Goal: Manage account settings

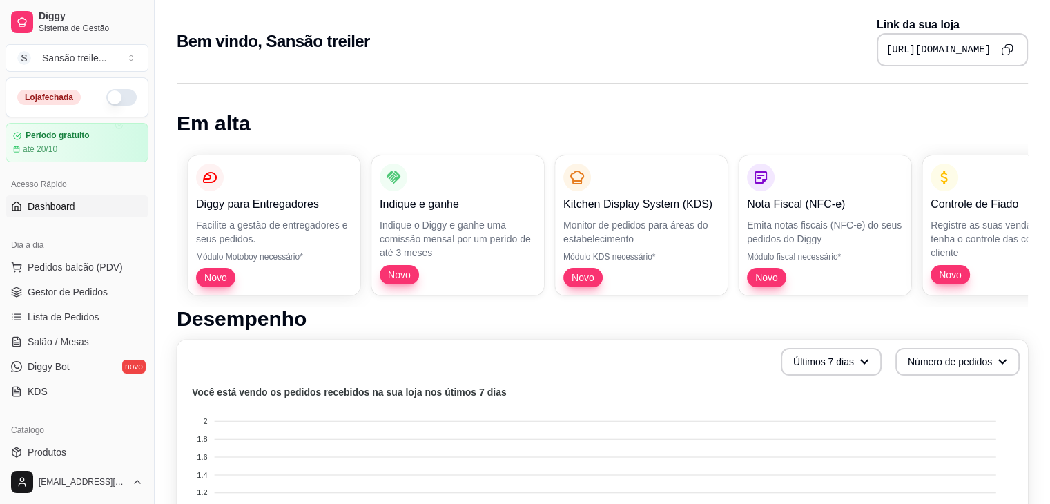
click at [109, 101] on button "button" at bounding box center [121, 97] width 30 height 17
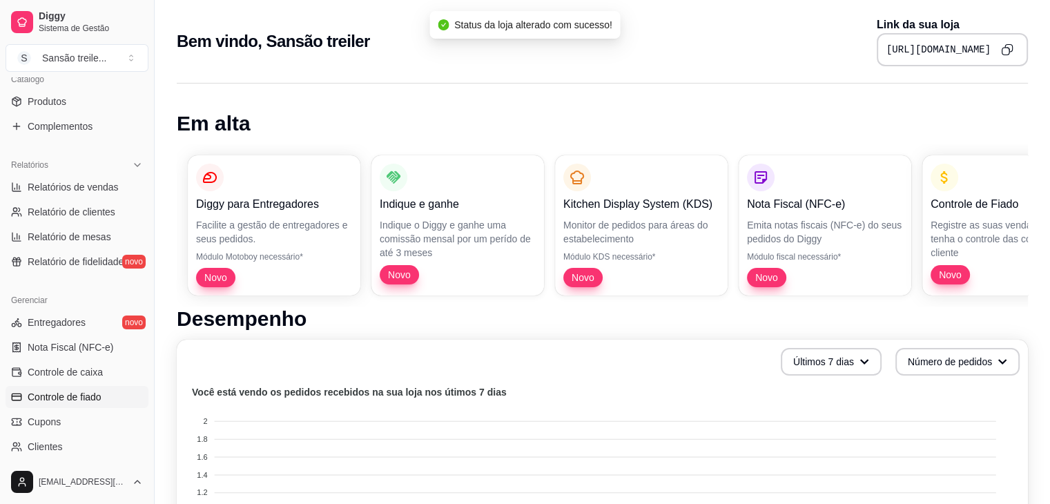
scroll to position [489, 0]
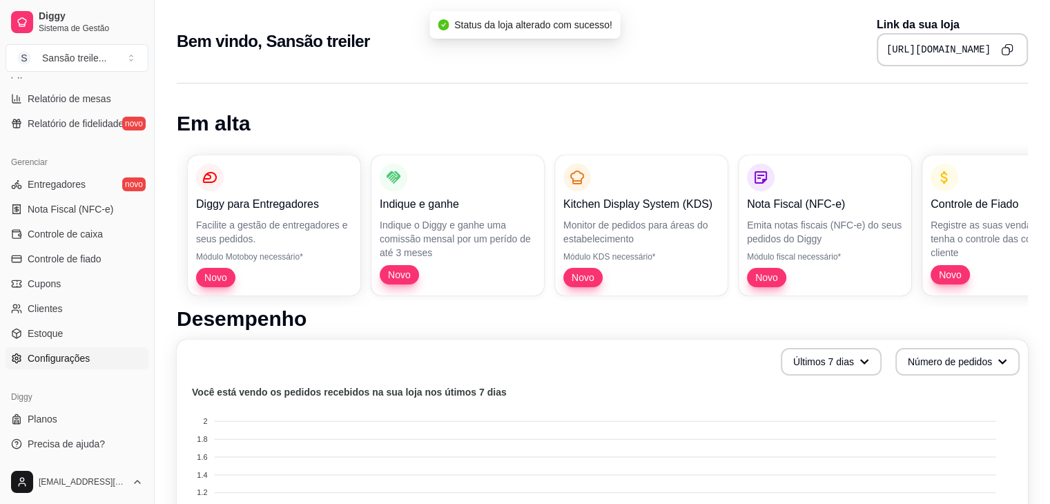
click at [84, 365] on link "Configurações" at bounding box center [77, 358] width 143 height 22
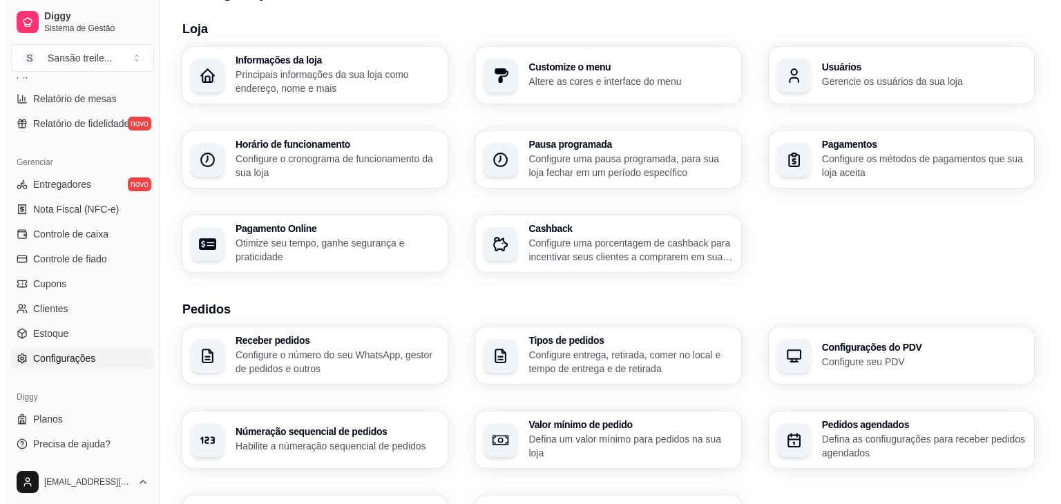
scroll to position [36, 0]
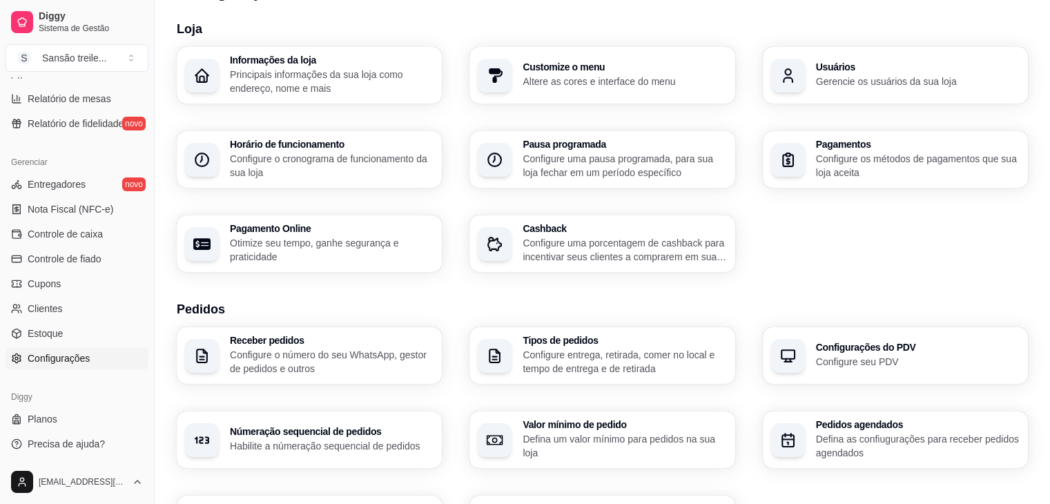
click at [330, 247] on p "Otimize seu tempo, ganhe segurança e praticidade" at bounding box center [332, 250] width 204 height 28
select select "4.98"
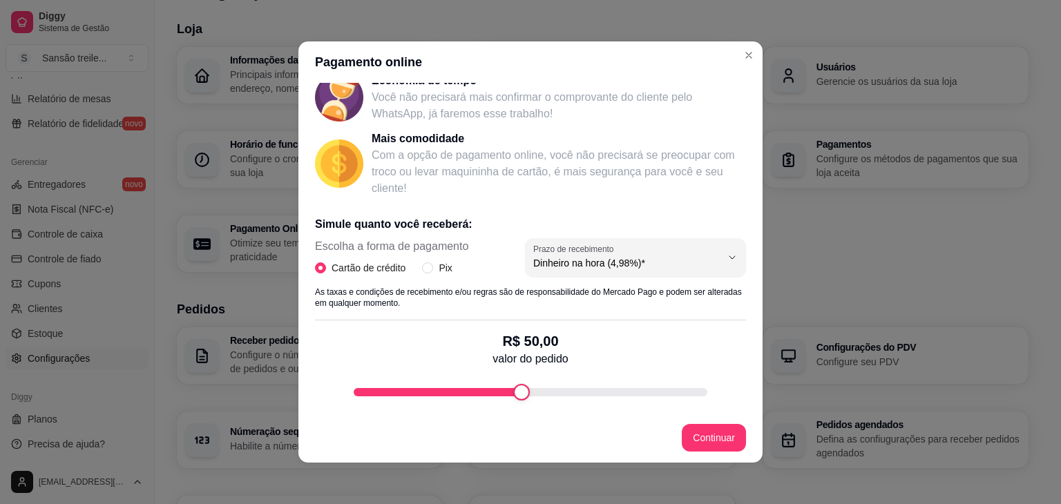
scroll to position [226, 0]
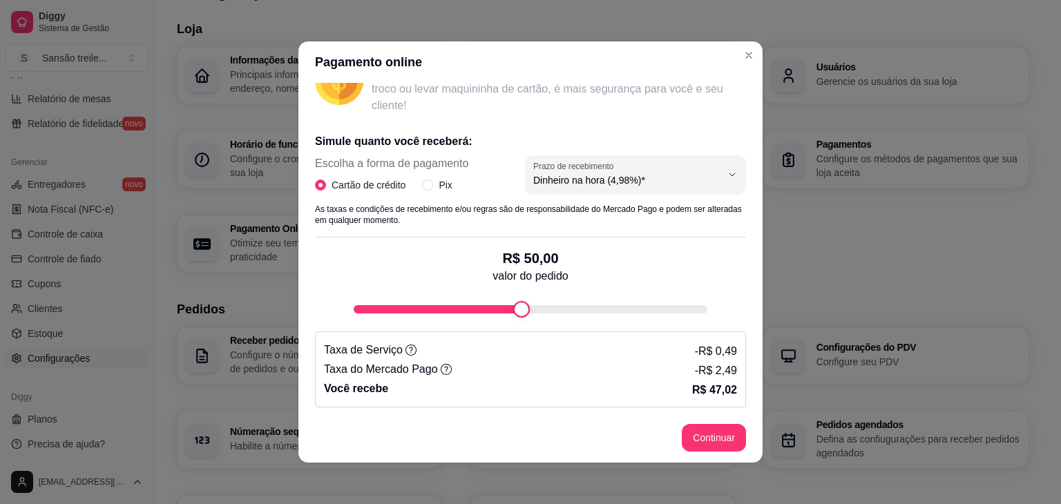
click at [638, 186] on span "Dinheiro na hora (4,98%)*" at bounding box center [627, 180] width 188 height 14
click at [427, 187] on input "Pix" at bounding box center [427, 185] width 11 height 11
radio input "true"
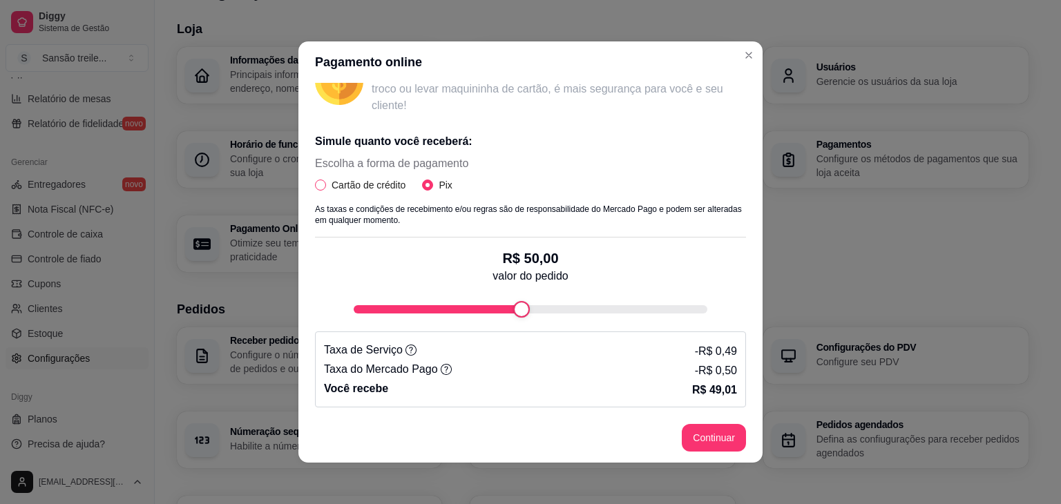
click at [349, 186] on span "Cartão de crédito" at bounding box center [368, 184] width 85 height 15
click at [326, 186] on input "Cartão de crédito" at bounding box center [320, 185] width 11 height 11
radio input "true"
radio input "false"
select select "4.98"
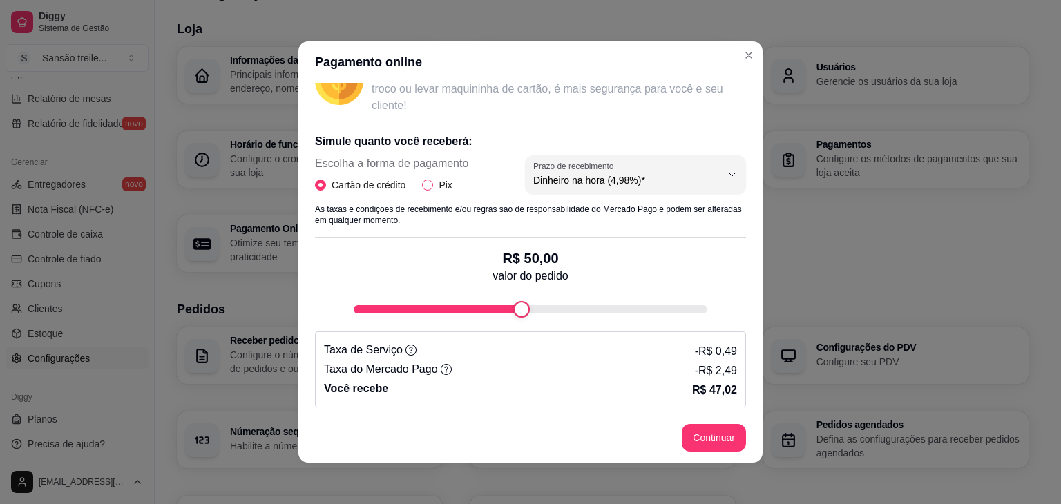
click at [423, 187] on input "Pix" at bounding box center [427, 185] width 11 height 11
radio input "true"
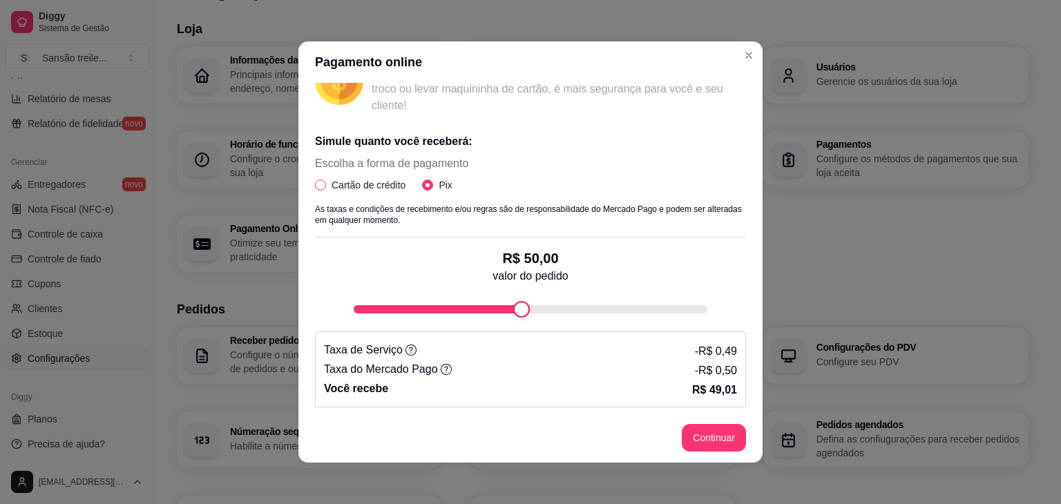
click at [350, 182] on span "Cartão de crédito" at bounding box center [368, 184] width 85 height 15
click at [326, 182] on input "Cartão de crédito" at bounding box center [320, 185] width 11 height 11
radio input "true"
radio input "false"
select select "4.98"
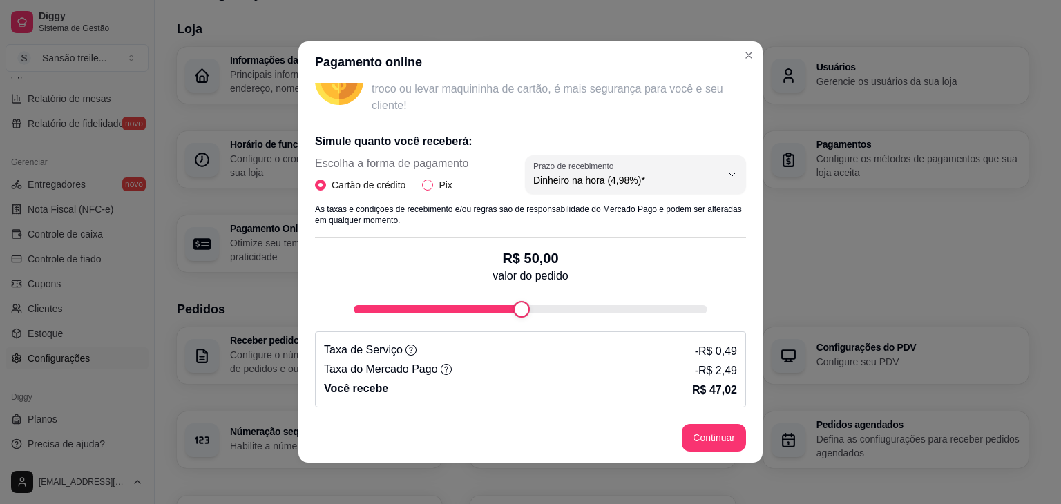
click at [423, 184] on input "Pix" at bounding box center [427, 185] width 11 height 11
radio input "true"
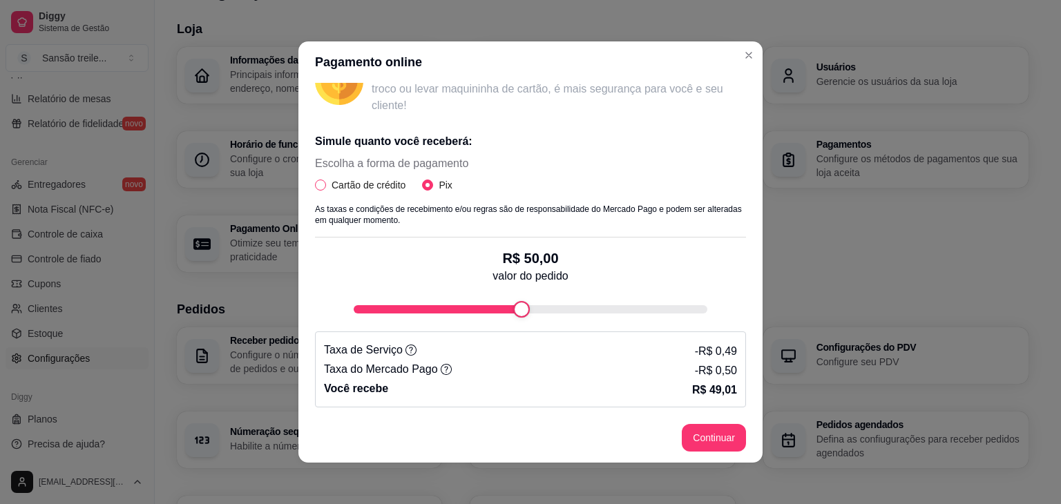
click at [353, 179] on span "Cartão de crédito" at bounding box center [368, 184] width 85 height 15
click at [326, 180] on input "Cartão de crédito" at bounding box center [320, 185] width 11 height 11
radio input "true"
radio input "false"
select select "4.98"
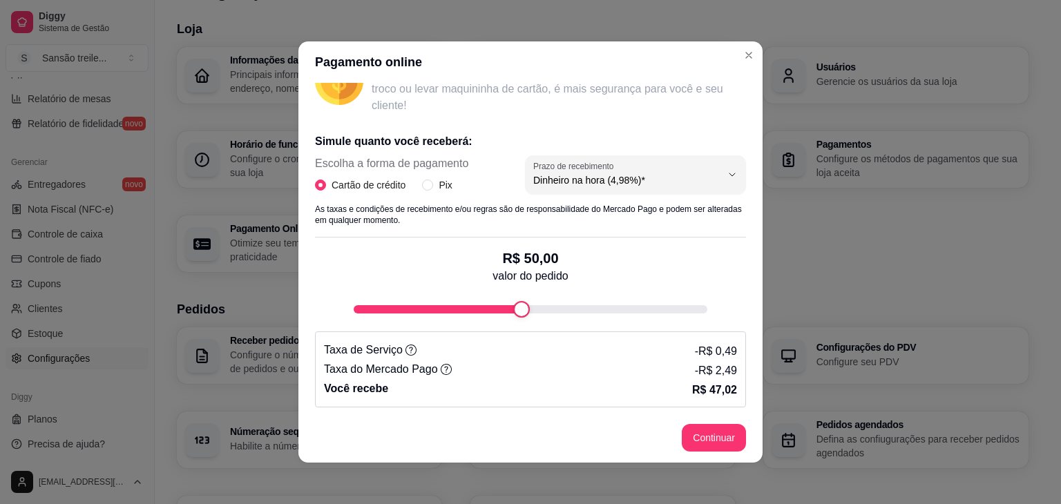
click at [402, 186] on span "Cartão de crédito" at bounding box center [368, 184] width 85 height 15
click at [326, 186] on input "Cartão de crédito" at bounding box center [320, 185] width 11 height 11
click at [434, 186] on span "Pix" at bounding box center [445, 184] width 24 height 15
click at [433, 186] on input "Pix" at bounding box center [427, 185] width 11 height 11
radio input "true"
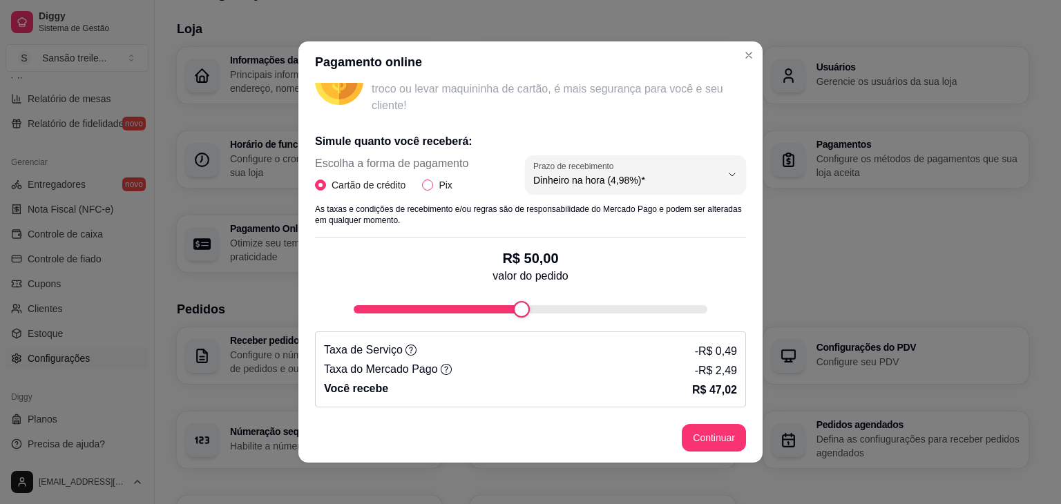
radio input "false"
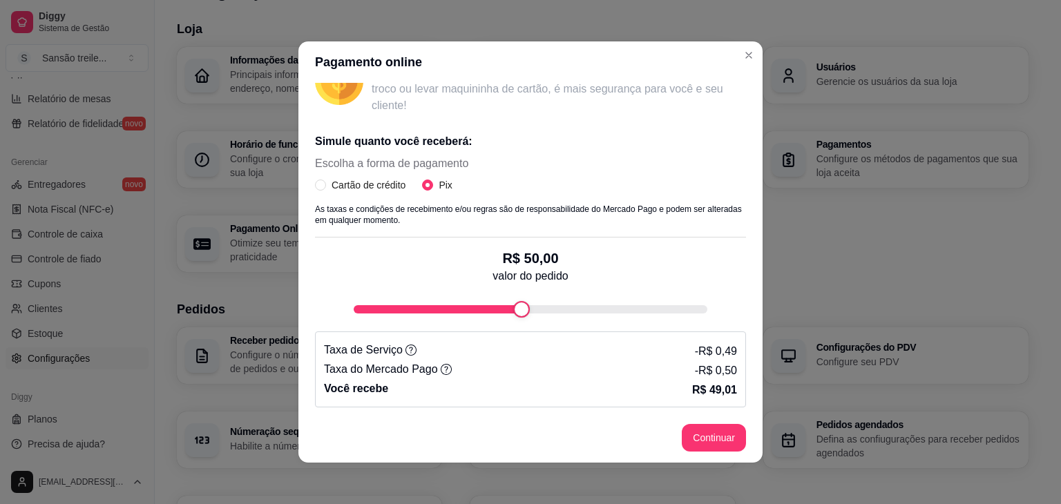
click at [405, 348] on icon at bounding box center [410, 350] width 11 height 11
click at [405, 346] on icon at bounding box center [410, 350] width 11 height 11
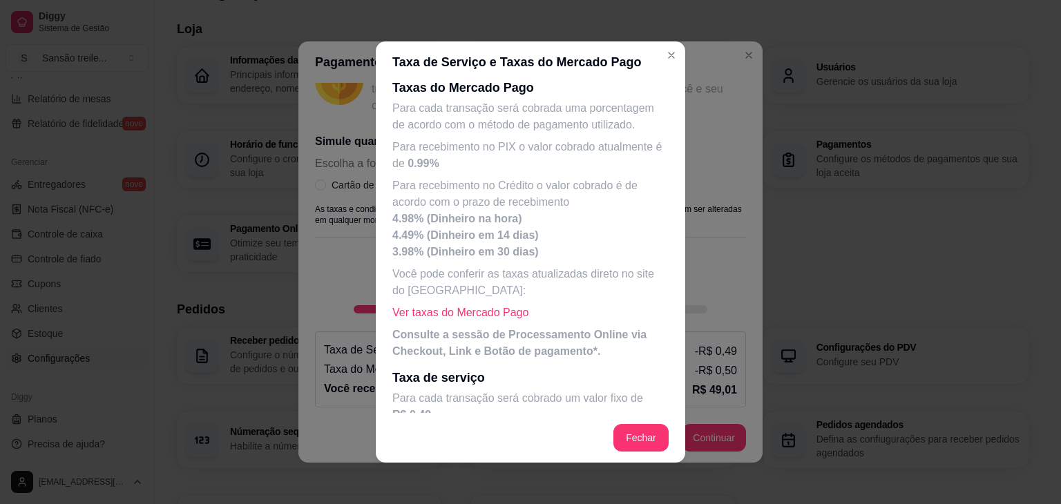
scroll to position [0, 0]
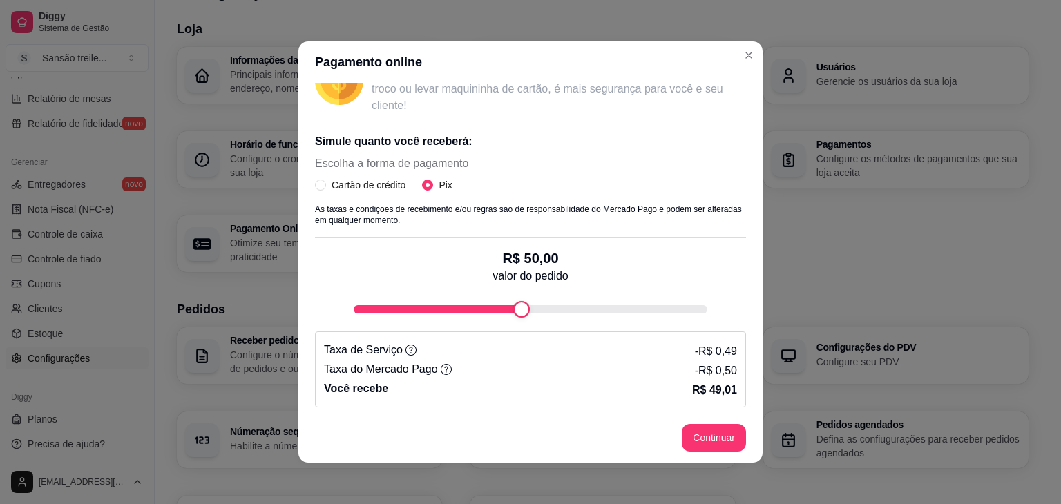
click at [441, 368] on icon at bounding box center [446, 369] width 11 height 11
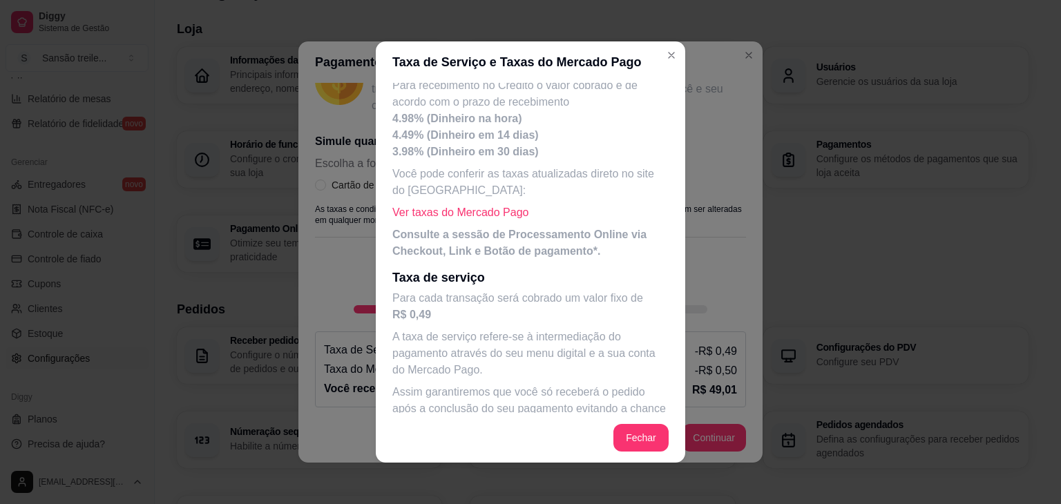
scroll to position [137, 0]
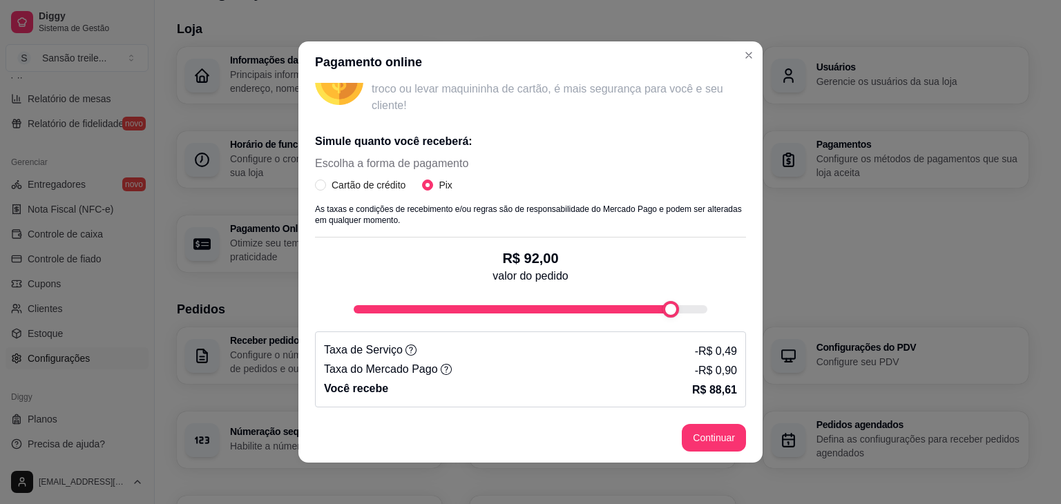
type input "100"
click at [771, 375] on div "Pagamento online Receba na hora em sua conta do Mercado Pago! Agora você poderá…" at bounding box center [530, 252] width 1061 height 504
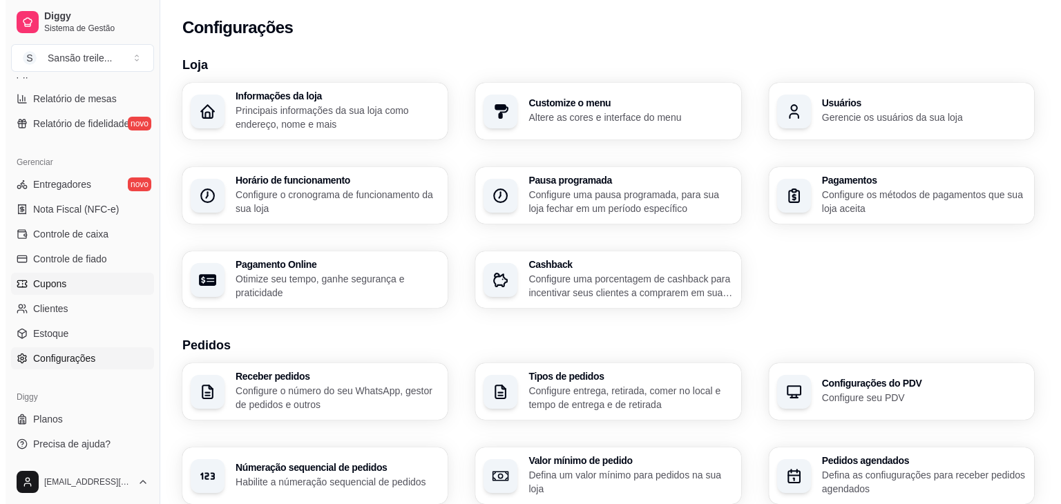
scroll to position [463, 0]
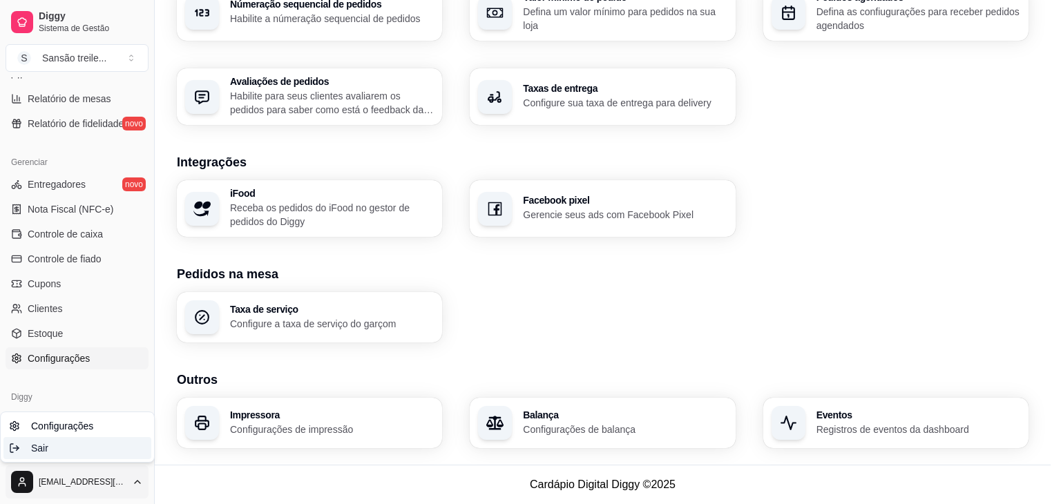
click at [116, 445] on div "Sair" at bounding box center [77, 448] width 148 height 22
